Goal: Transaction & Acquisition: Purchase product/service

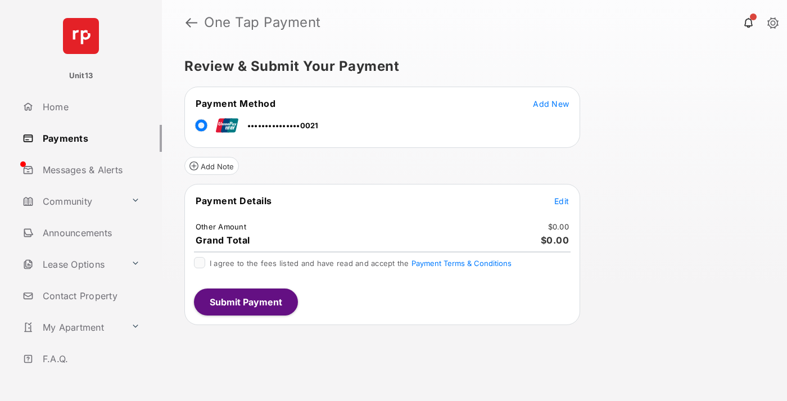
click at [562, 201] on span "Edit" at bounding box center [562, 201] width 15 height 10
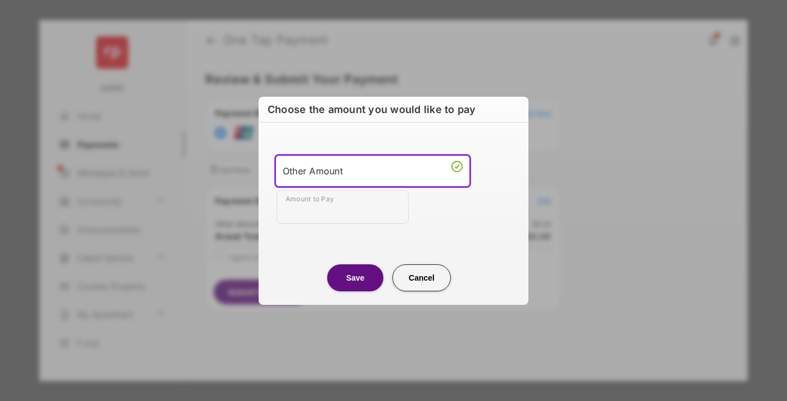
click at [373, 170] on div "Other Amount" at bounding box center [373, 171] width 180 height 17
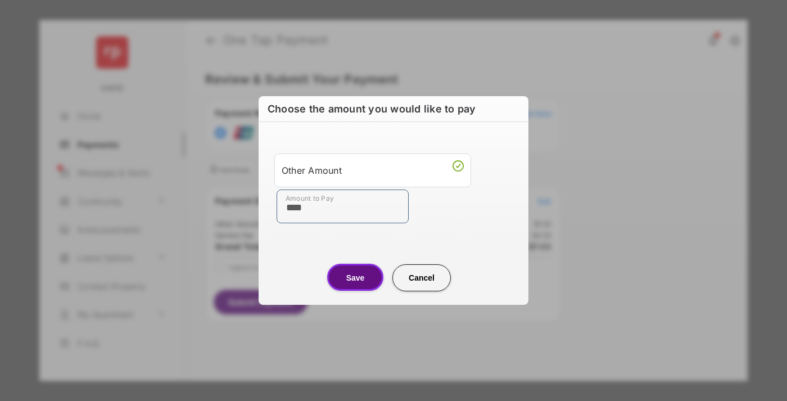
type input "****"
click at [355, 277] on button "Save" at bounding box center [355, 277] width 56 height 27
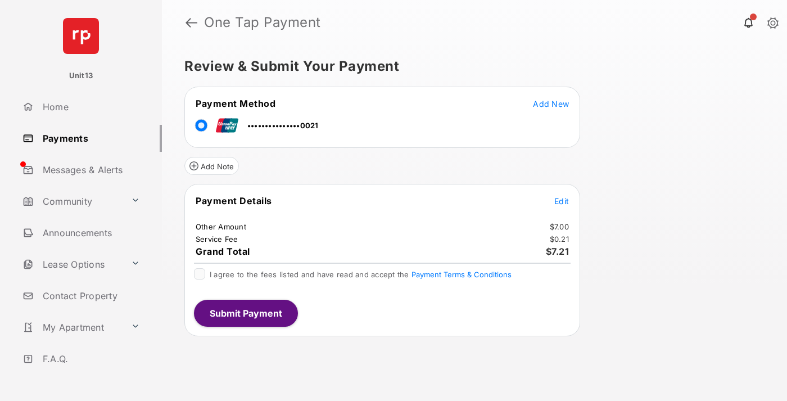
click at [562, 201] on span "Edit" at bounding box center [562, 201] width 15 height 10
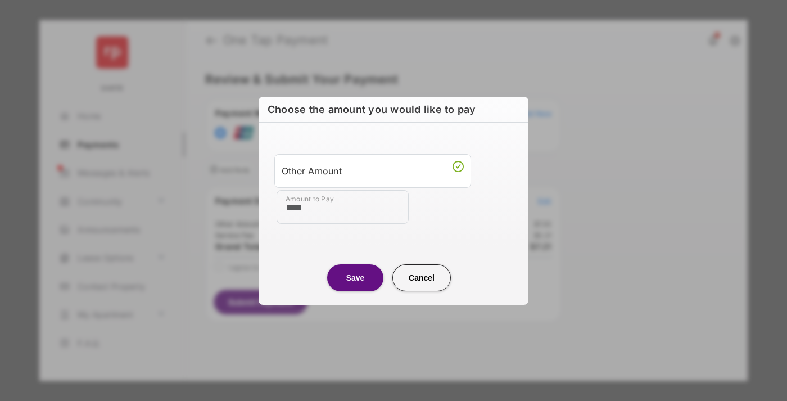
click at [355, 277] on button "Save" at bounding box center [355, 277] width 56 height 27
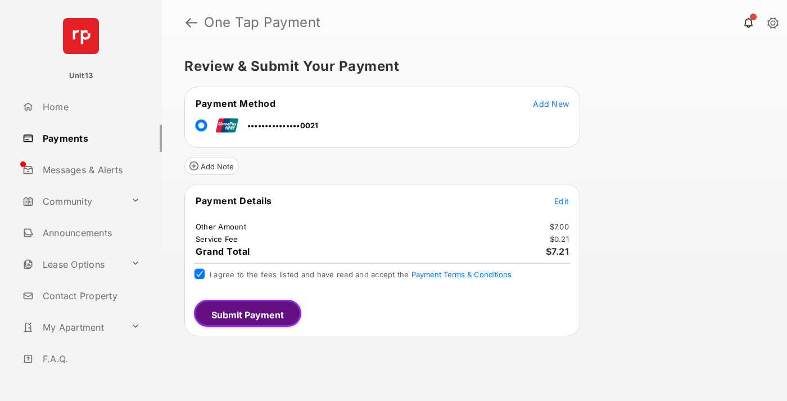
click at [245, 313] on button "Submit Payment" at bounding box center [247, 313] width 107 height 27
